Goal: Transaction & Acquisition: Purchase product/service

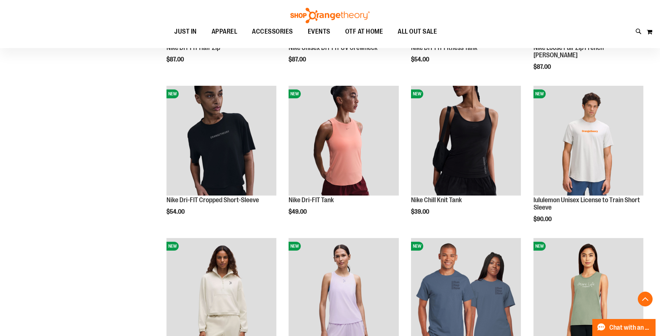
scroll to position [406, 0]
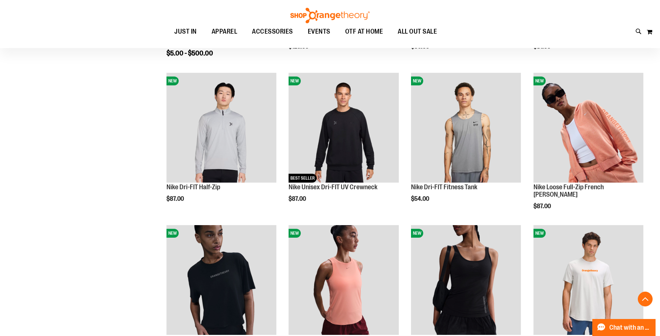
scroll to position [27, 0]
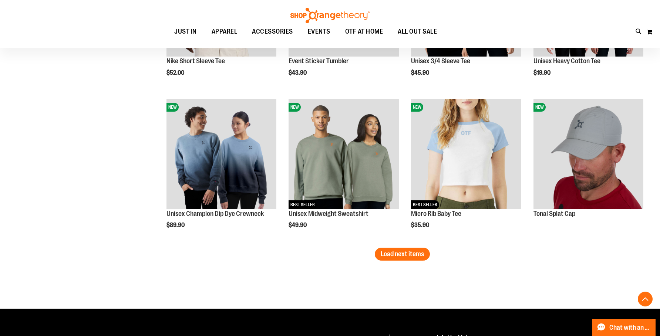
scroll to position [1389, 0]
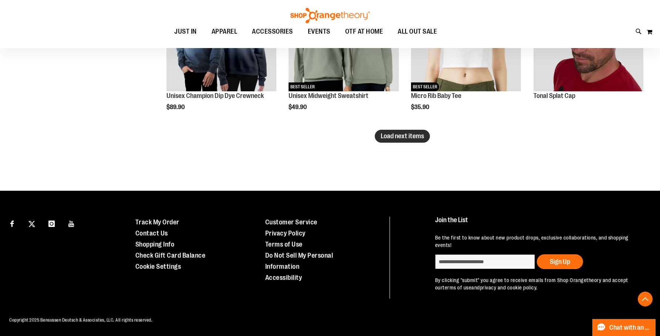
type input "**********"
click at [412, 140] on button "Load next items" at bounding box center [402, 136] width 55 height 13
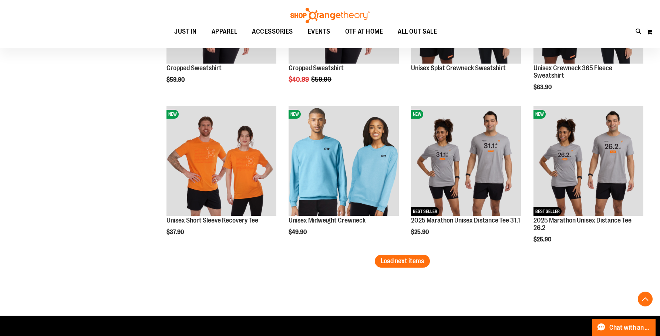
scroll to position [1721, 0]
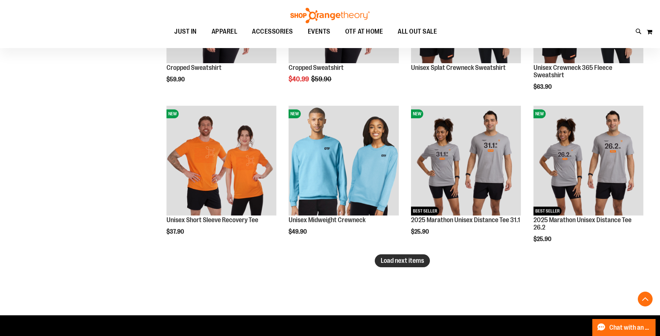
click at [423, 263] on span "Load next items" at bounding box center [401, 260] width 43 height 7
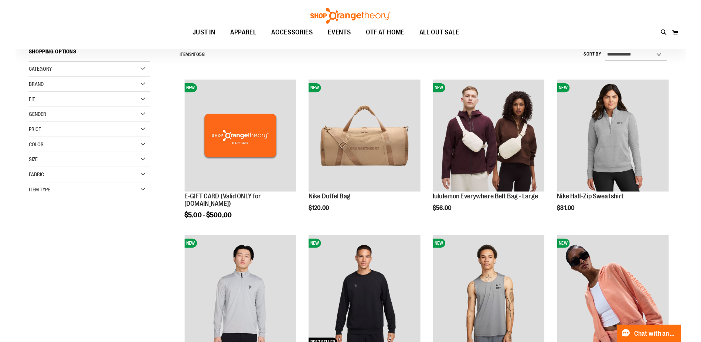
scroll to position [74, 0]
